Goal: Find specific page/section: Find specific page/section

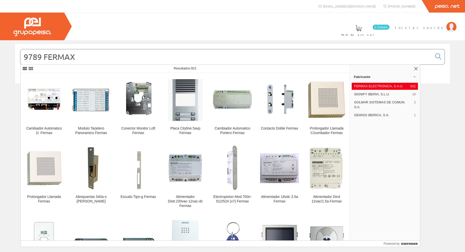
click at [440, 26] on span "Iniciar sesión" at bounding box center [419, 27] width 49 height 5
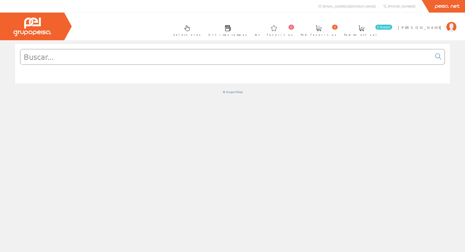
click at [131, 60] on input "text" at bounding box center [226, 56] width 412 height 15
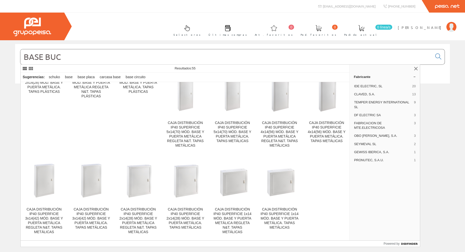
scroll to position [360, 0]
type input "BASE BUC"
